Goal: Download file/media

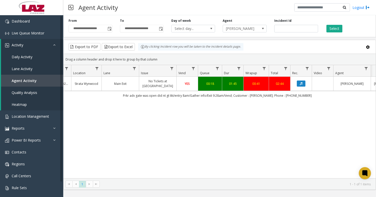
scroll to position [0, 152]
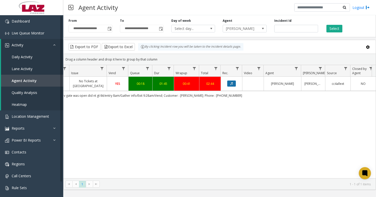
click at [232, 84] on icon "Data table" at bounding box center [231, 83] width 3 height 3
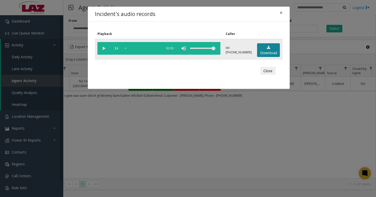
click at [266, 51] on link "Download" at bounding box center [268, 50] width 23 height 14
click at [253, 155] on div "Incident's audio records × Playback Caller 1x 01:53 tel:[PHONE_NUMBER] Download…" at bounding box center [188, 98] width 376 height 197
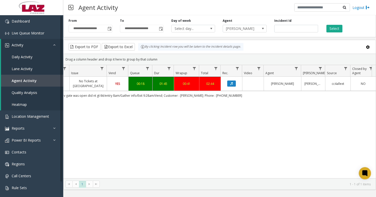
scroll to position [0, 49]
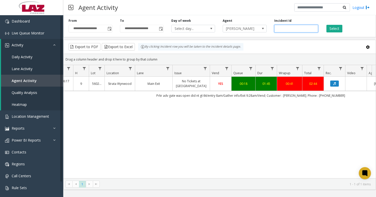
click at [296, 29] on input "*******" at bounding box center [296, 29] width 44 height 8
paste input "number"
type input "*******"
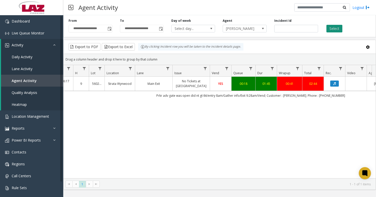
click at [333, 27] on button "Select" at bounding box center [334, 29] width 16 height 8
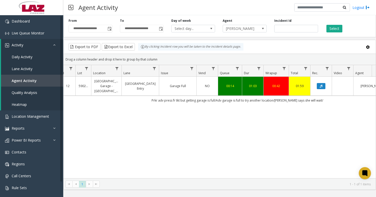
scroll to position [0, 71]
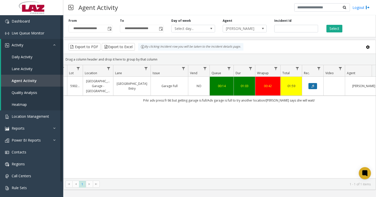
click at [311, 85] on icon "Data table" at bounding box center [312, 85] width 3 height 3
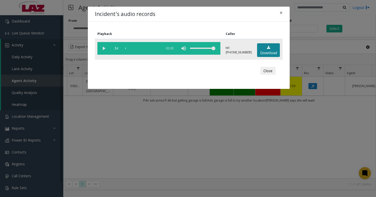
click at [270, 50] on link "Download" at bounding box center [268, 50] width 23 height 14
click at [194, 145] on div "Incident's audio records × Playback Caller 1x 01:03 tel:[PHONE_NUMBER] Download…" at bounding box center [188, 98] width 376 height 197
